Goal: Task Accomplishment & Management: Manage account settings

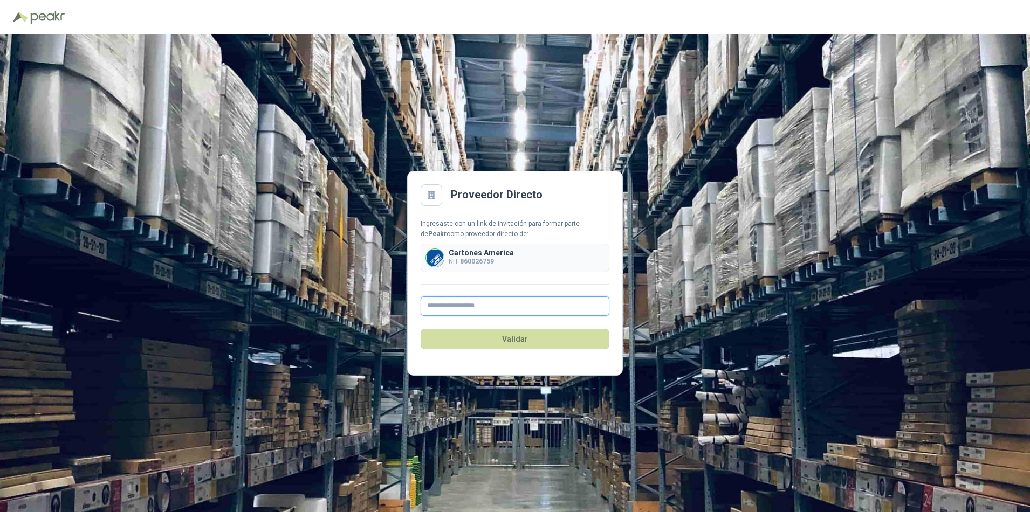
click at [427, 300] on input "text" at bounding box center [515, 306] width 189 height 19
type input "**********"
click at [509, 342] on button "Validar" at bounding box center [515, 339] width 189 height 20
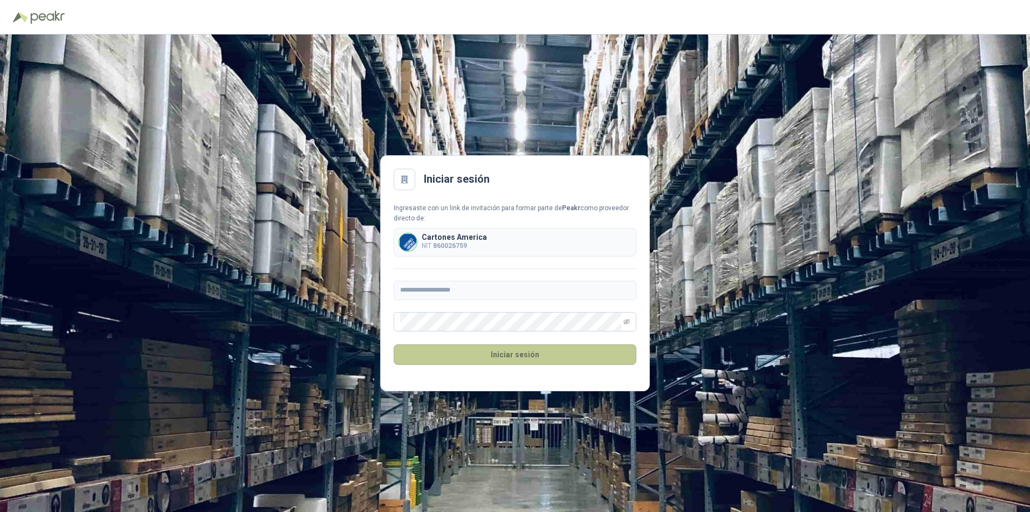
click at [525, 355] on button "Iniciar sesión" at bounding box center [515, 355] width 243 height 20
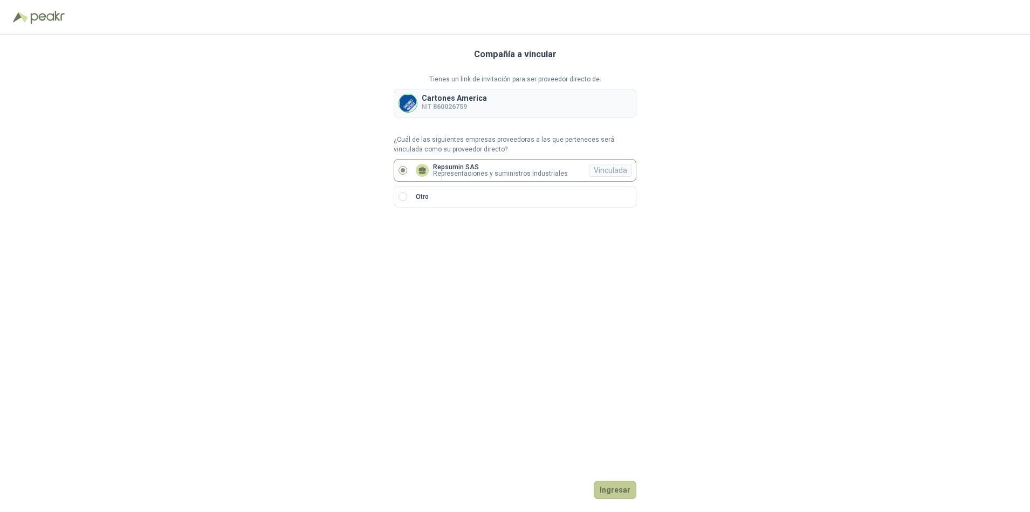
click at [608, 490] on button "Ingresar" at bounding box center [615, 490] width 43 height 18
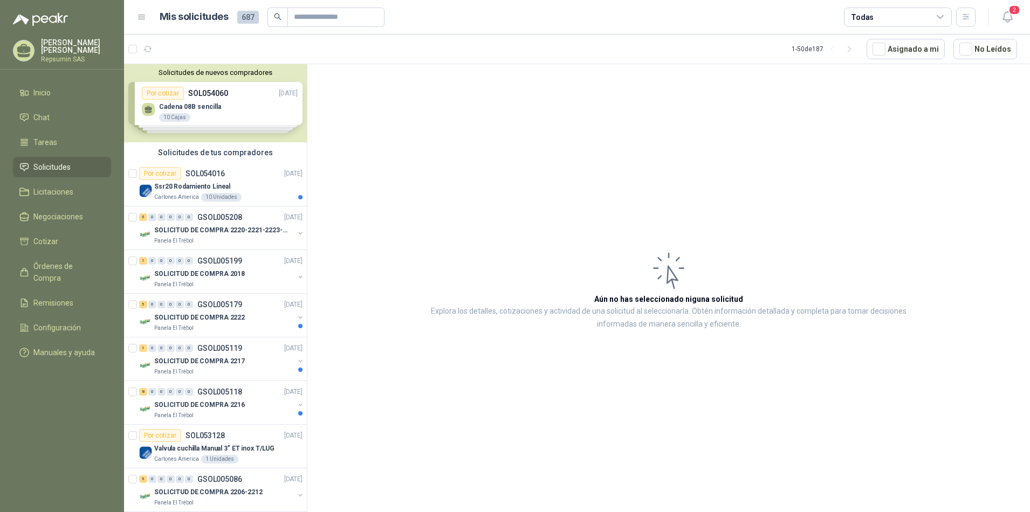
click at [148, 109] on div "Solicitudes de nuevos compradores Por cotizar SOL054060 [DATE] [PERSON_NAME] 08…" at bounding box center [215, 103] width 183 height 78
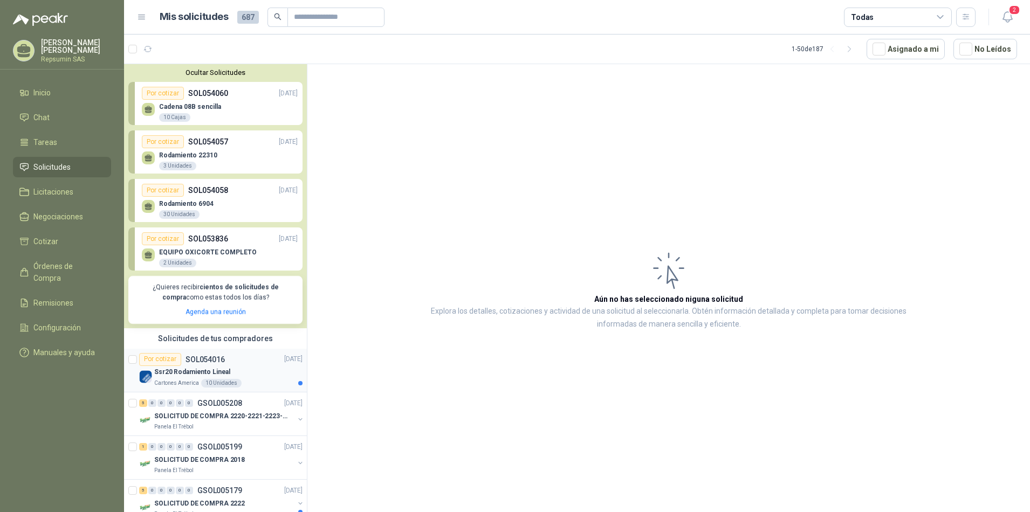
click at [143, 381] on img at bounding box center [145, 377] width 13 height 13
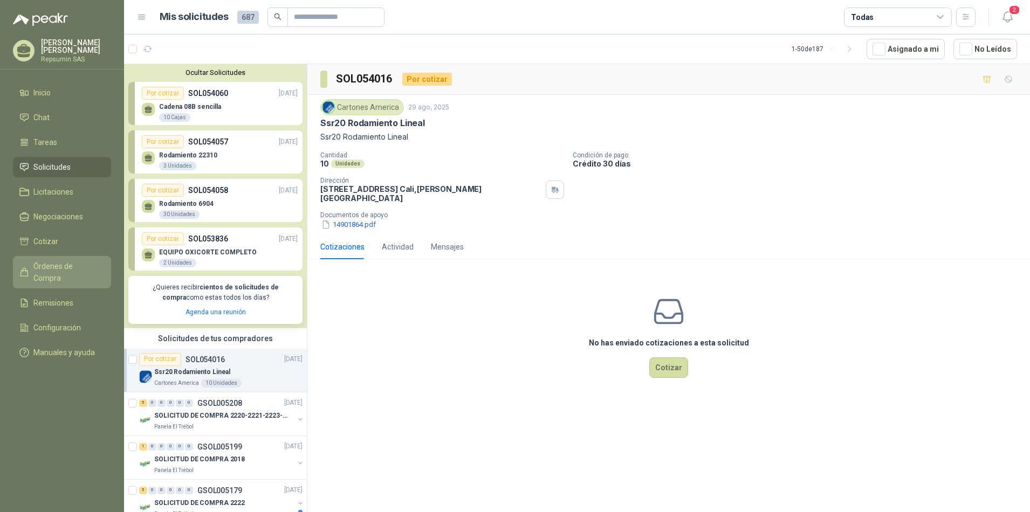
click at [54, 263] on span "Órdenes de Compra" at bounding box center [66, 273] width 67 height 24
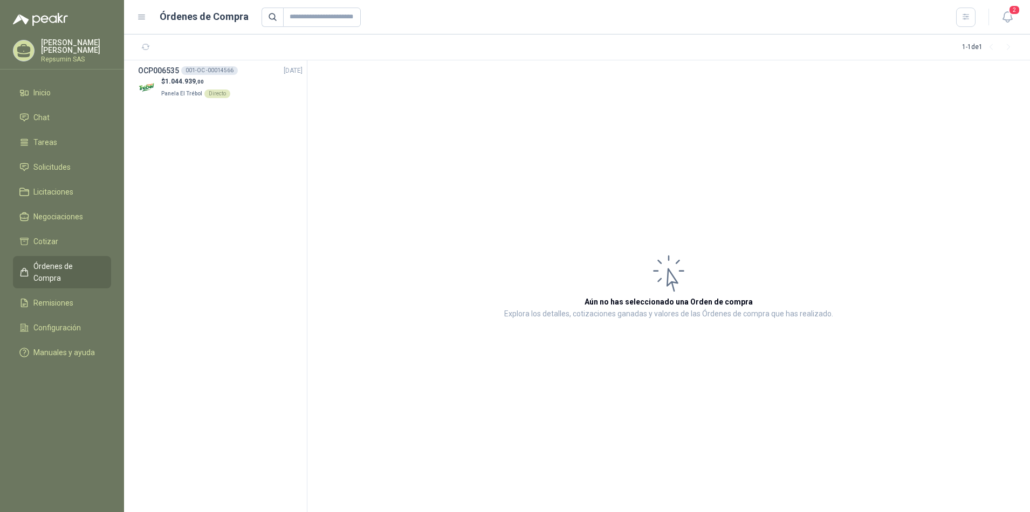
click at [60, 44] on p "[PERSON_NAME] [PERSON_NAME]" at bounding box center [76, 46] width 70 height 15
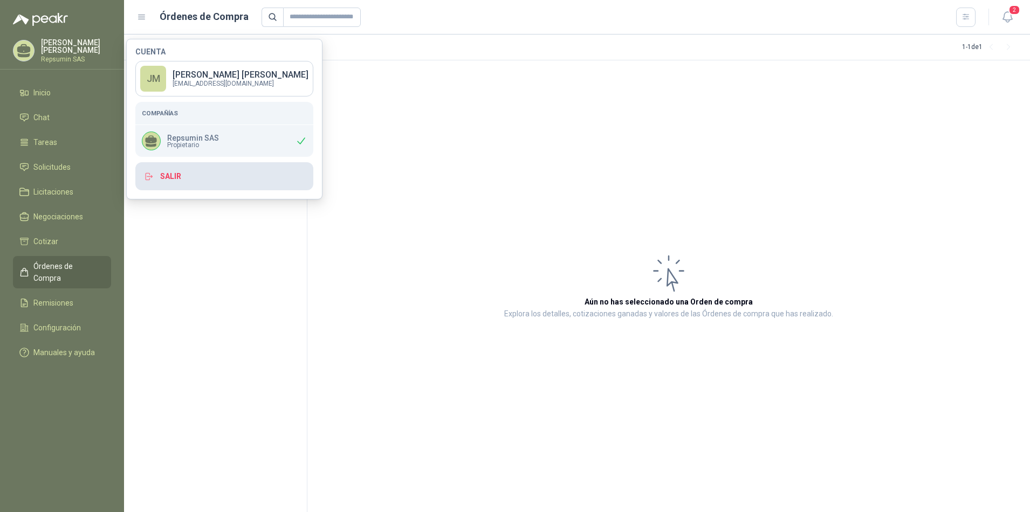
click at [164, 178] on button "Salir" at bounding box center [224, 176] width 178 height 28
